Goal: Task Accomplishment & Management: Manage account settings

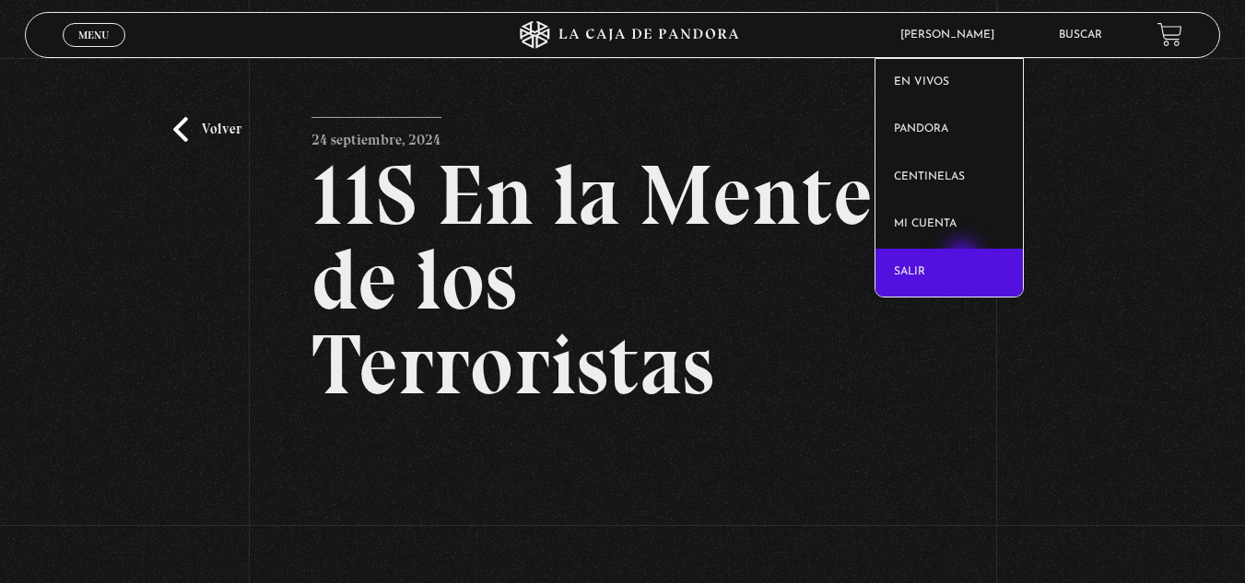
click at [964, 260] on link "Salir" at bounding box center [949, 273] width 147 height 48
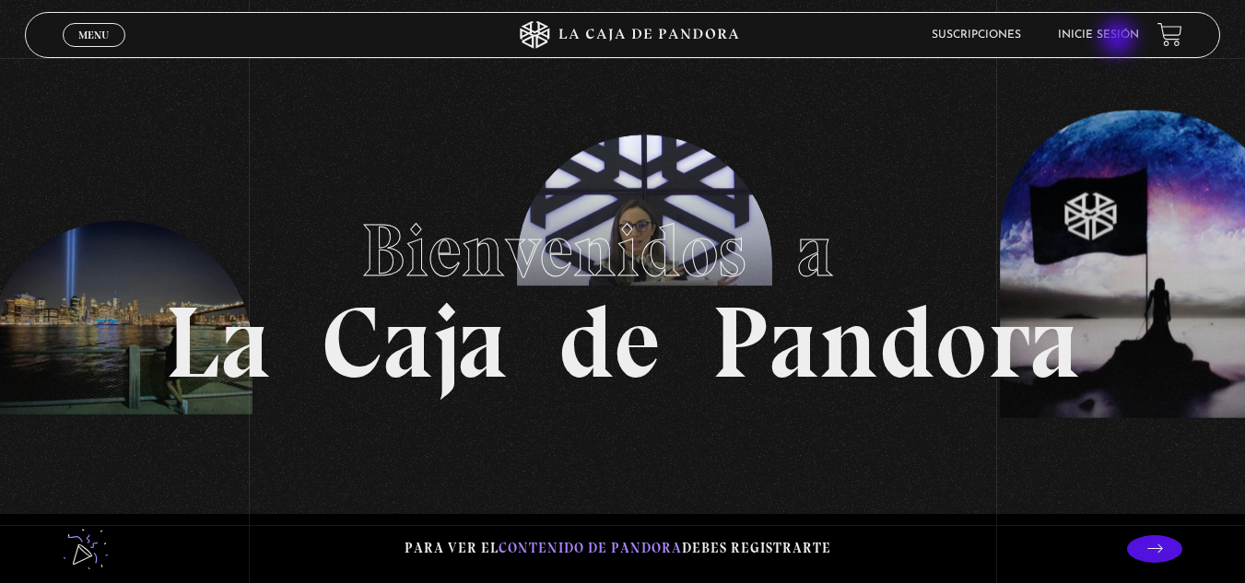
click at [1120, 40] on link "Inicie sesión" at bounding box center [1098, 34] width 81 height 11
